Goal: Find specific page/section: Find specific page/section

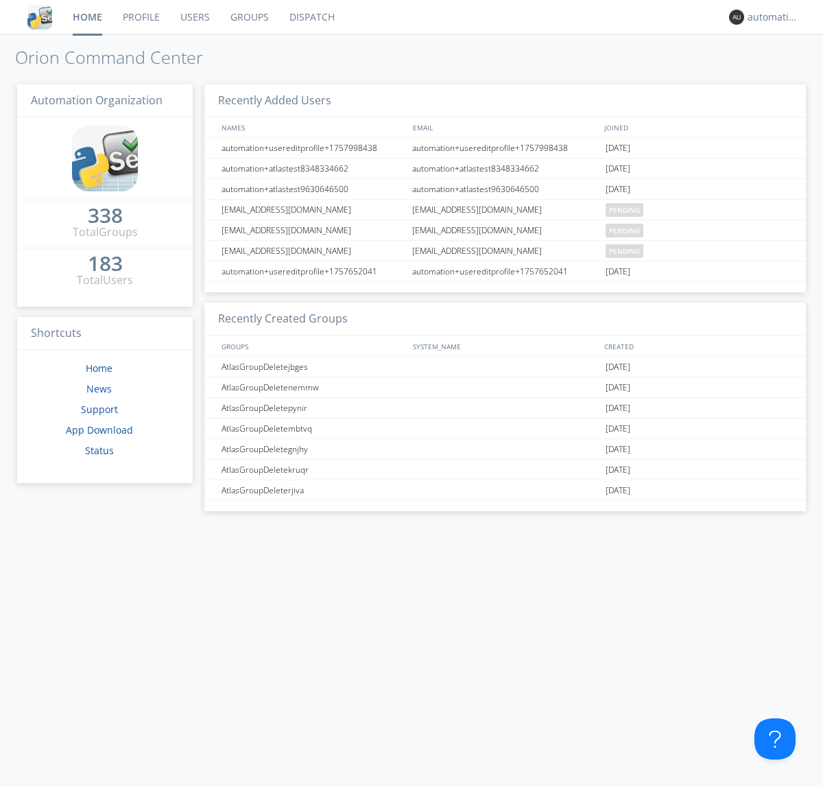
click at [311, 17] on link "Dispatch" at bounding box center [312, 17] width 66 height 34
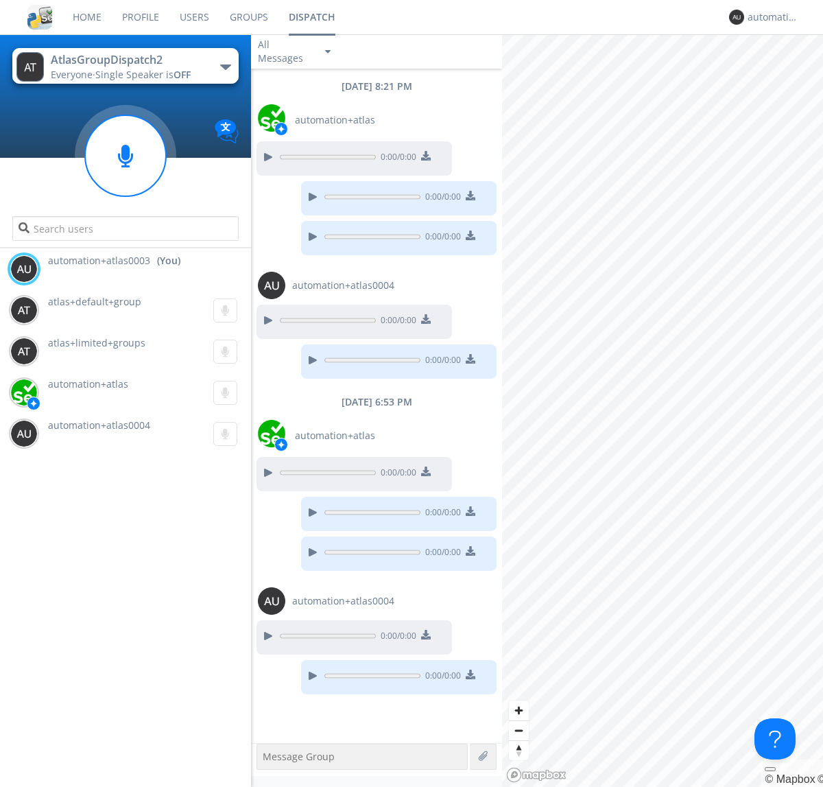
click at [225, 67] on div "button" at bounding box center [225, 66] width 11 height 5
click at [0, 0] on span "AtlasGroupDispatch3" at bounding box center [0, 0] width 0 height 0
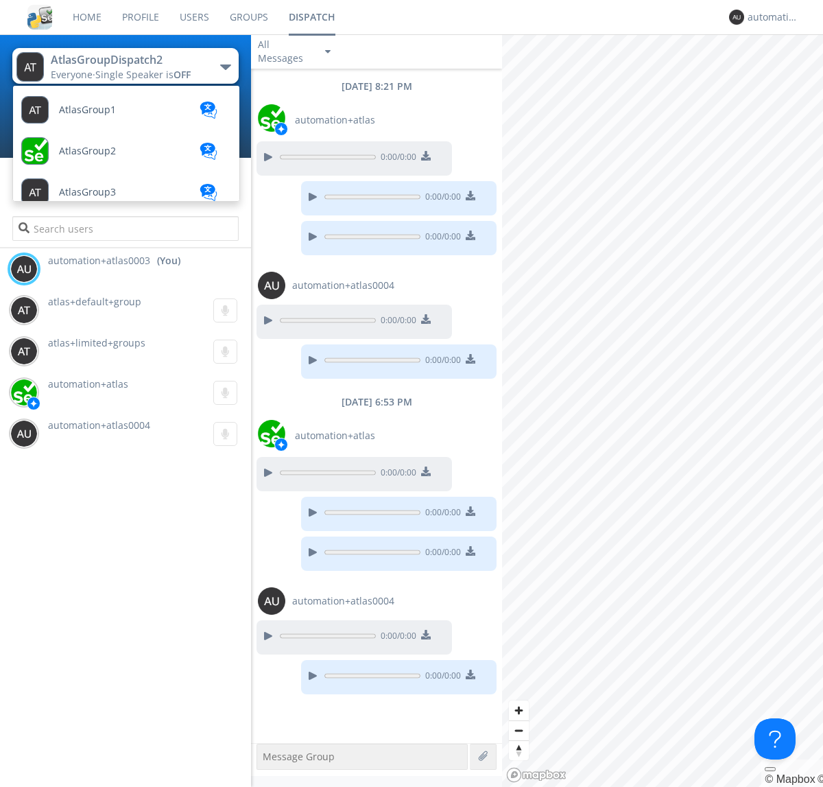
scroll to position [532, 0]
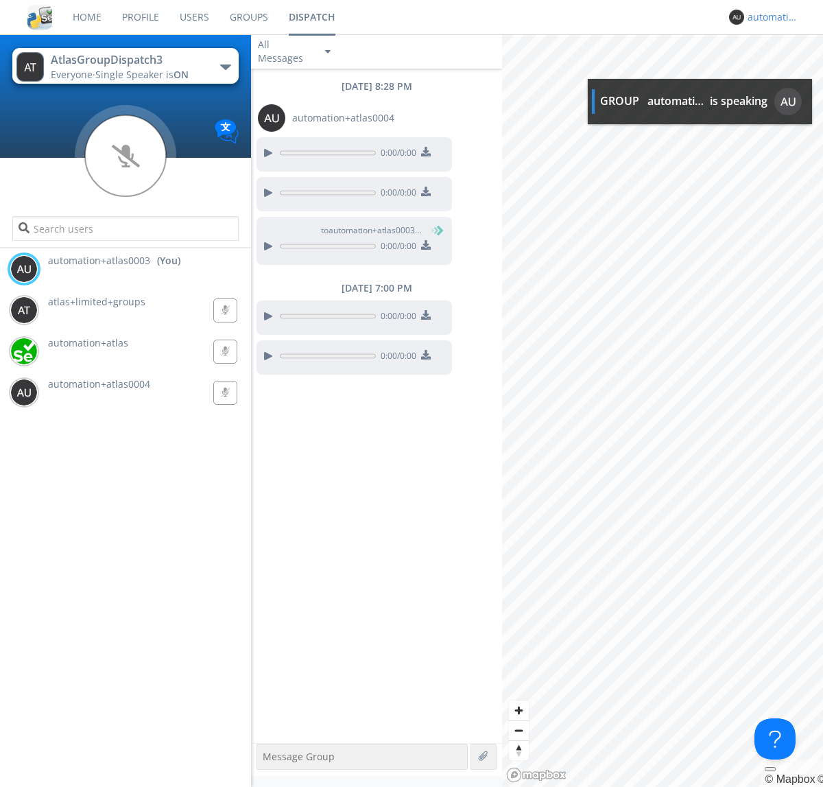
click at [769, 17] on div "automation+atlas0003" at bounding box center [773, 17] width 51 height 14
